Goal: Information Seeking & Learning: Learn about a topic

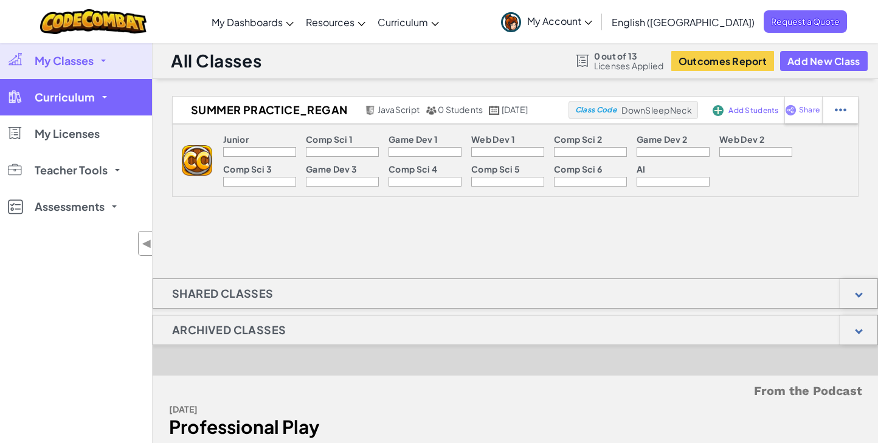
click at [48, 99] on span "Curriculum" at bounding box center [65, 97] width 60 height 11
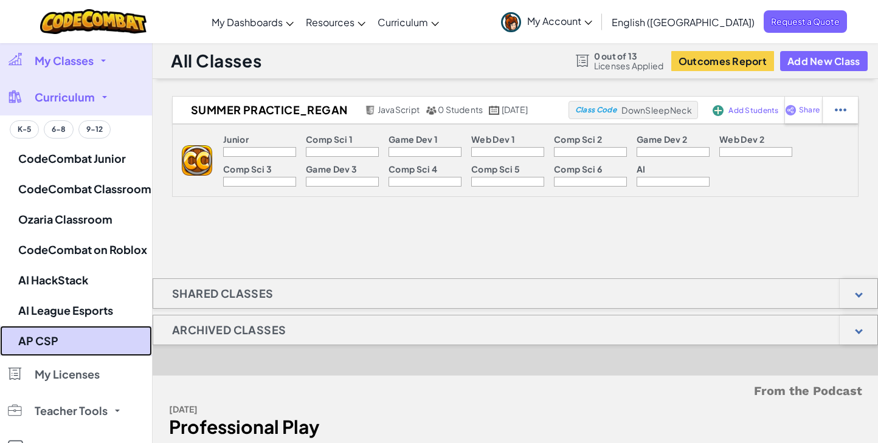
click at [47, 339] on link "AP CSP" at bounding box center [76, 341] width 152 height 30
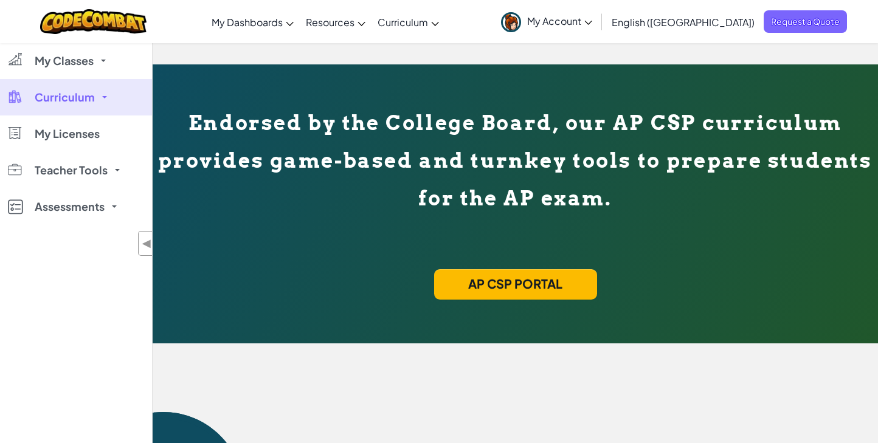
scroll to position [384, 0]
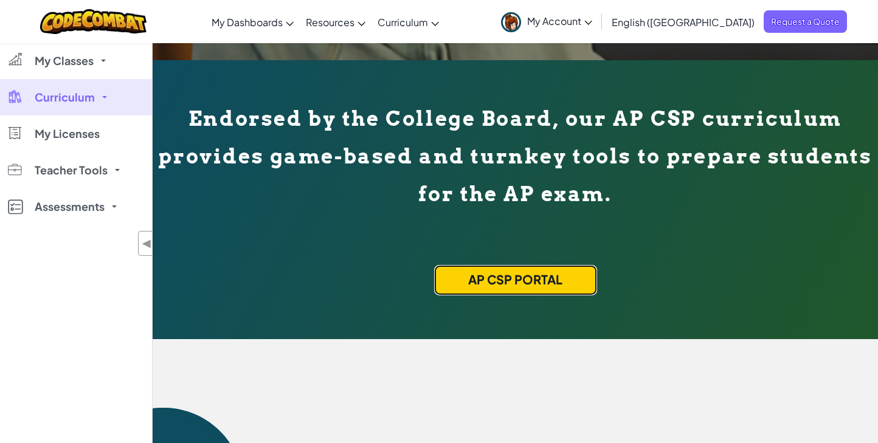
click at [511, 281] on link "AP CSP Portal" at bounding box center [515, 280] width 163 height 30
